Goal: Information Seeking & Learning: Learn about a topic

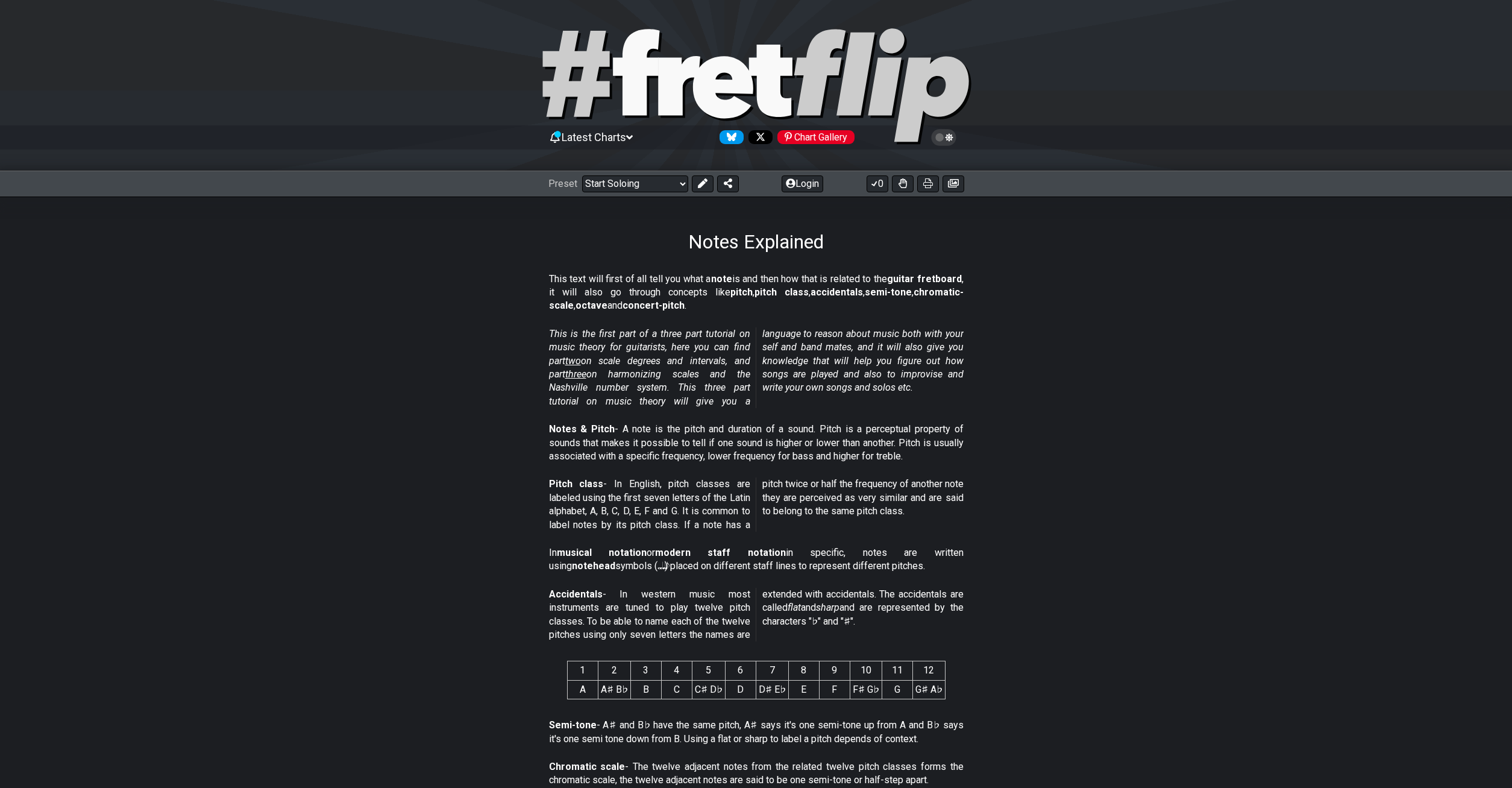
click option "Start Soloing" at bounding box center [0, 0] width 0 height 0
select select "/musical-notes-explained"
select select "C"
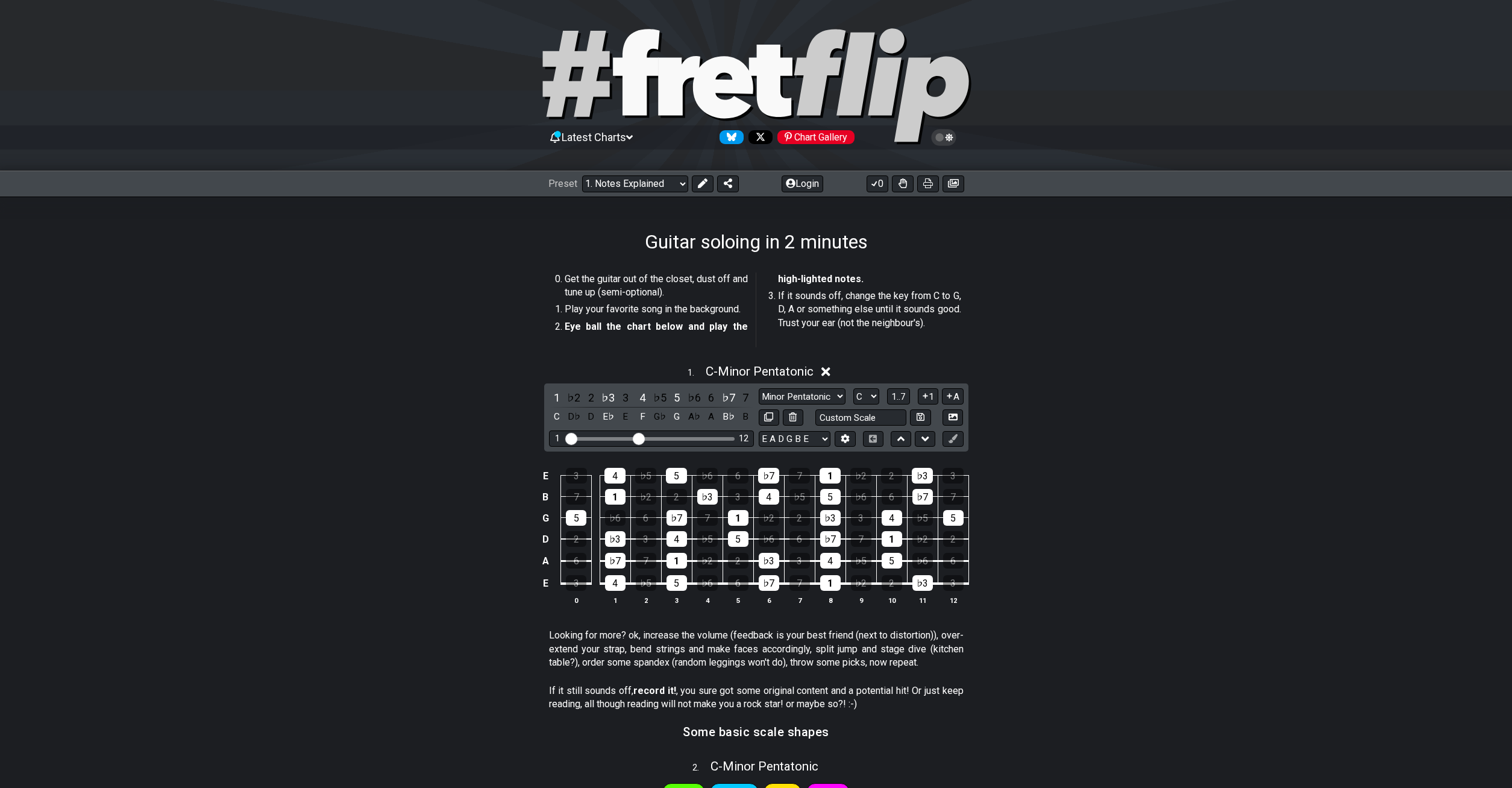
select select "/how-to-solo"
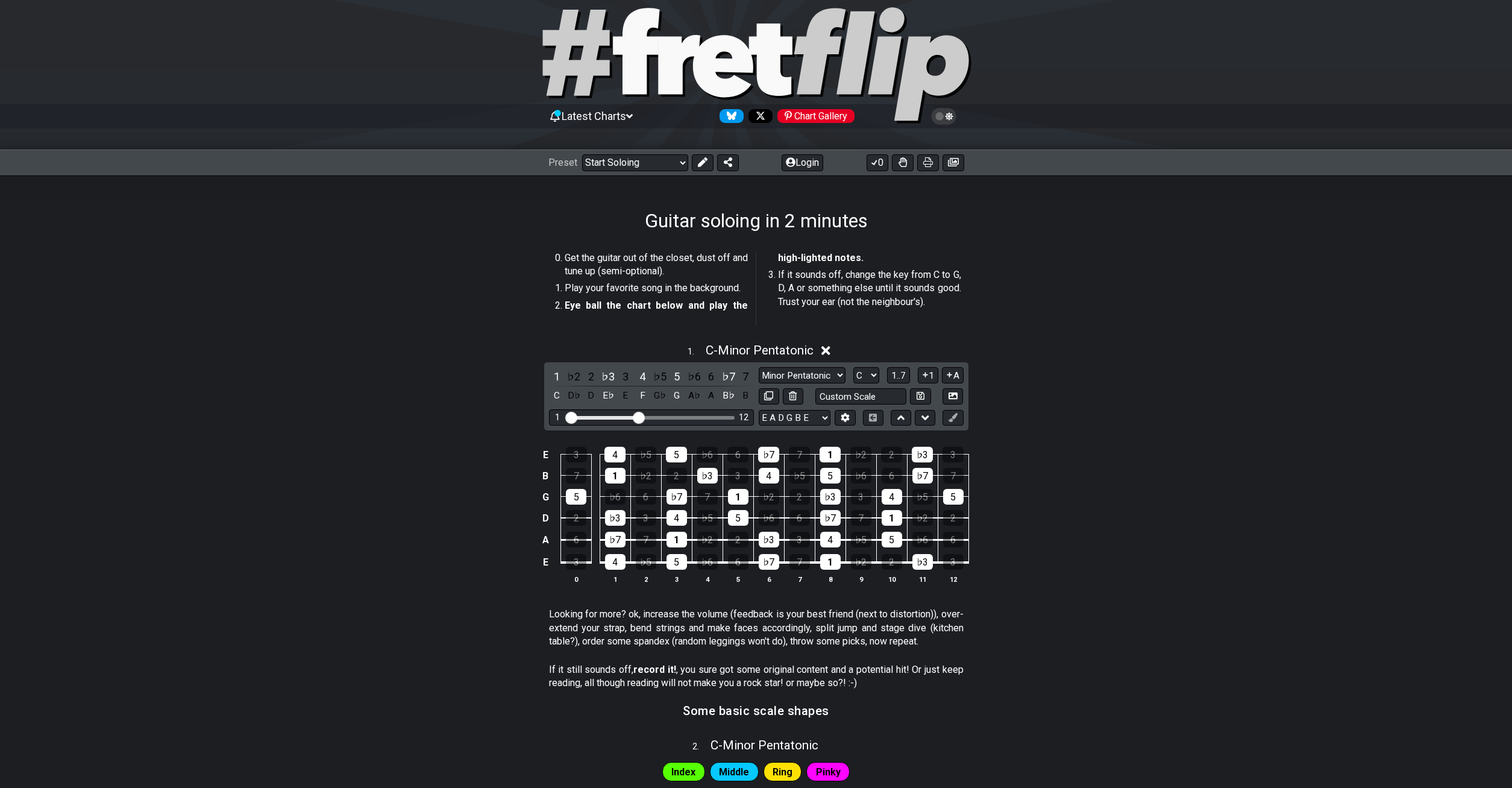
scroll to position [62, 0]
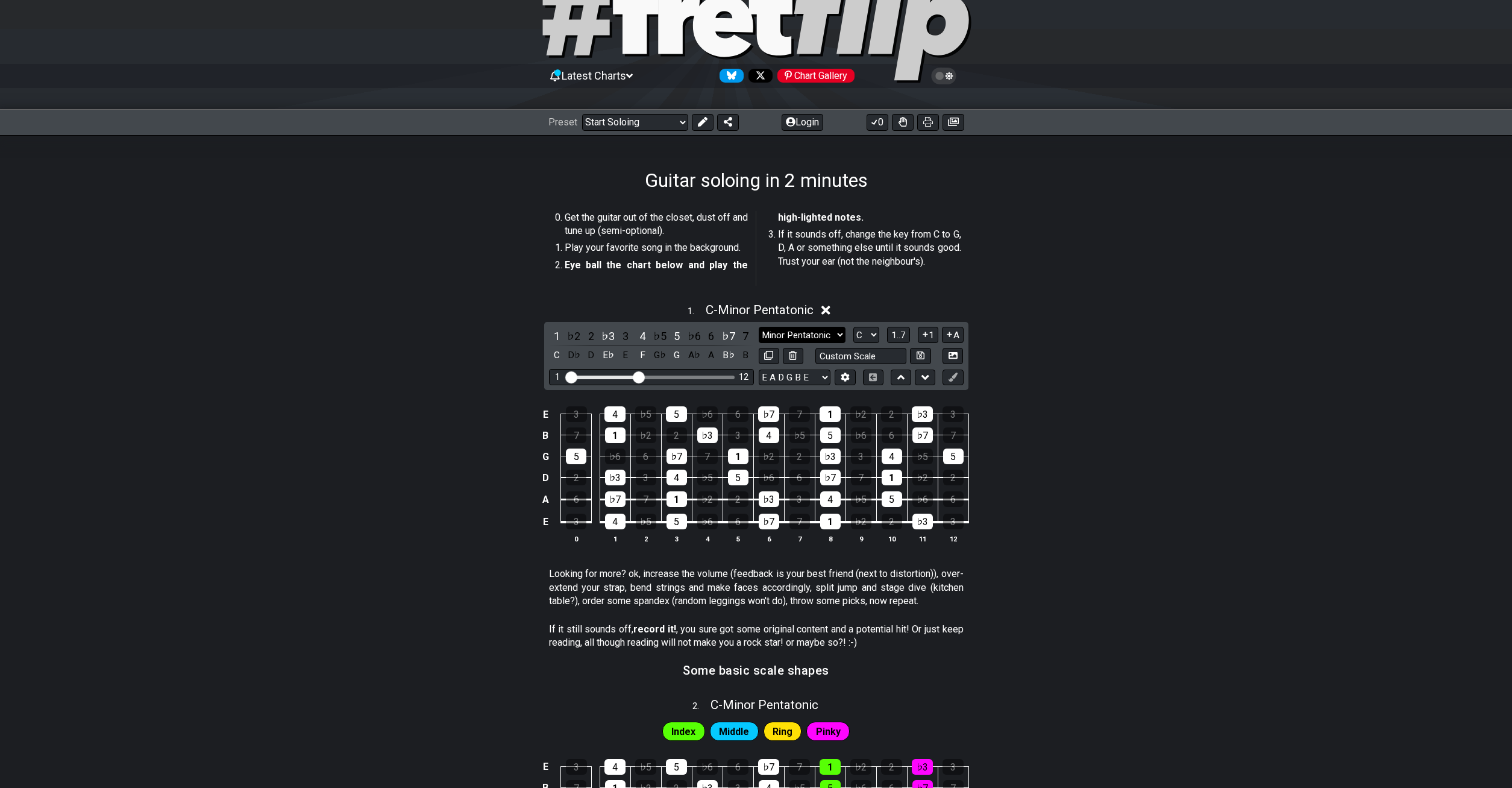
click at [758, 327] on select "Minor Pentatonic Root Minor Pentatonic Major Pentatonic Minor Blues Major Blues…" at bounding box center [802, 335] width 86 height 16
click option "Major Blues" at bounding box center [0, 0] width 0 height 0
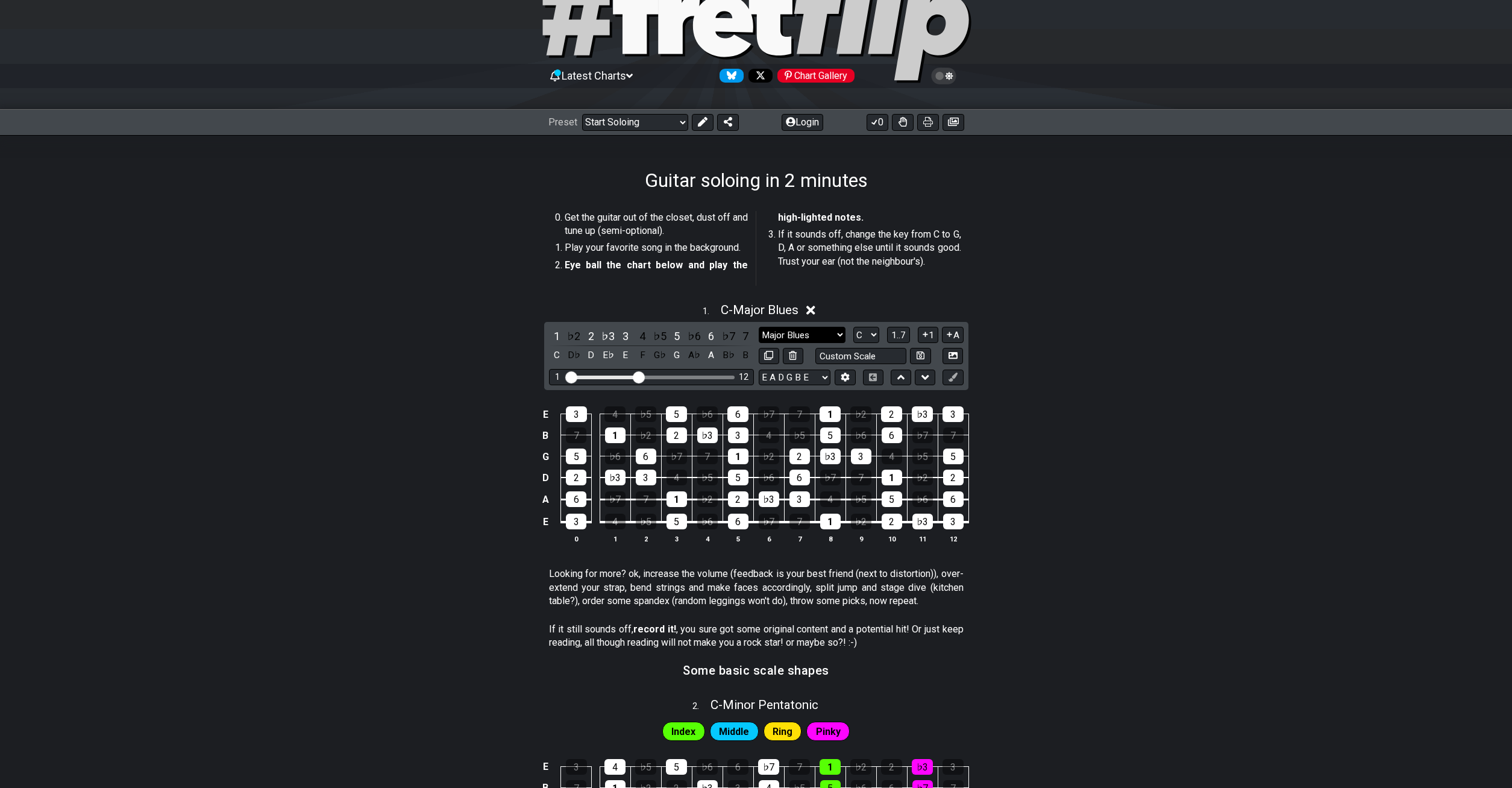
click at [758, 327] on select "Minor Pentatonic Root Minor Pentatonic Major Pentatonic Minor Blues Major Blues…" at bounding box center [802, 335] width 86 height 16
click option "Major / [PERSON_NAME]" at bounding box center [0, 0] width 0 height 0
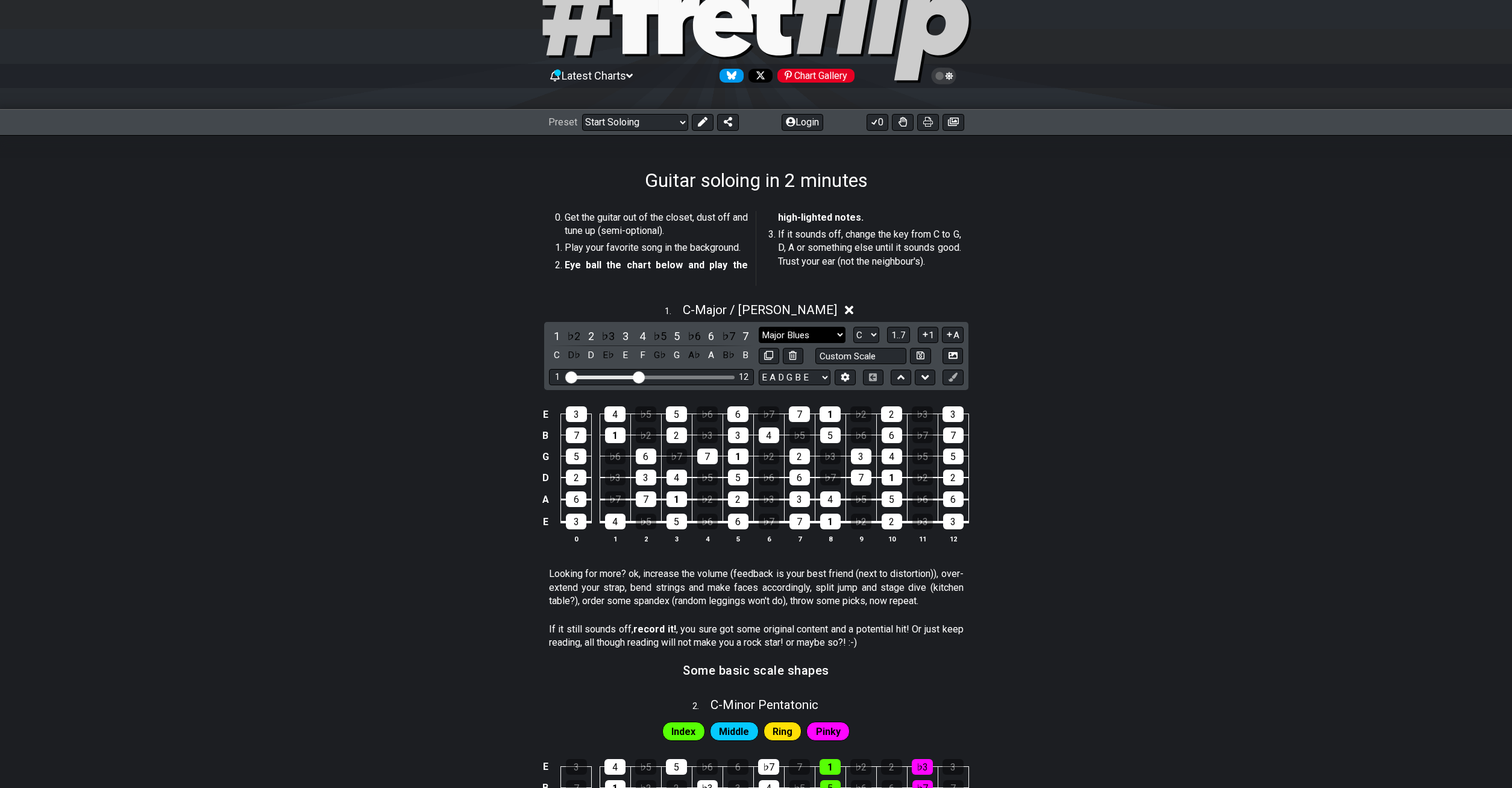
click at [758, 327] on select "Minor Pentatonic Root Minor Pentatonic Major Pentatonic Minor Blues Major Blues…" at bounding box center [802, 335] width 86 height 16
select select "Major Pentatonic"
click option "Major Pentatonic" at bounding box center [0, 0] width 0 height 0
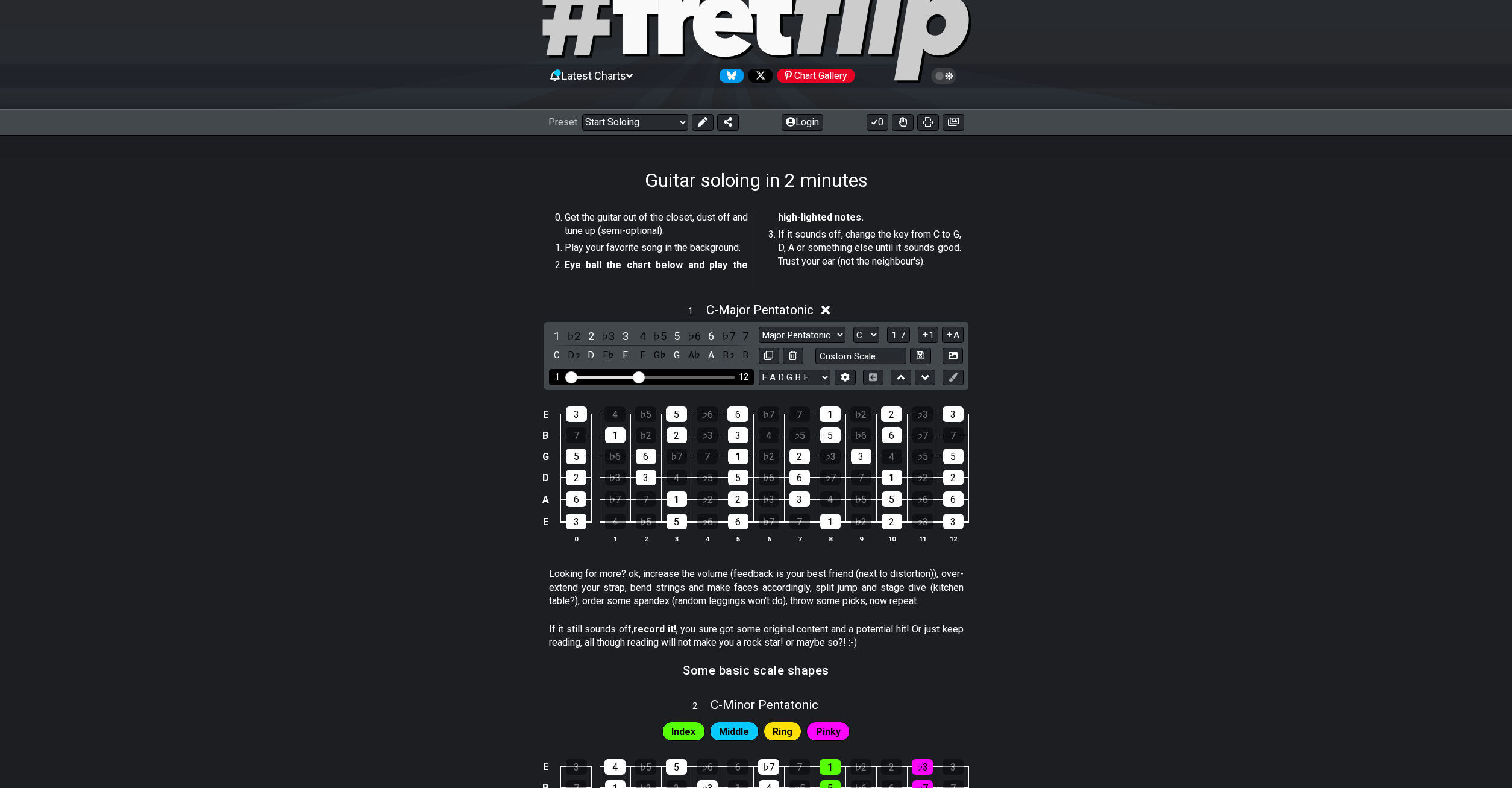
drag, startPoint x: 649, startPoint y: 370, endPoint x: 663, endPoint y: 373, distance: 14.3
click at [663, 373] on div "1 12" at bounding box center [652, 377] width 205 height 16
click at [668, 376] on div "Visible fret range" at bounding box center [651, 378] width 167 height 4
drag, startPoint x: 640, startPoint y: 368, endPoint x: 666, endPoint y: 368, distance: 26.0
click at [666, 376] on input "Visible fret range" at bounding box center [651, 376] width 171 height 0
